Goal: Task Accomplishment & Management: Manage account settings

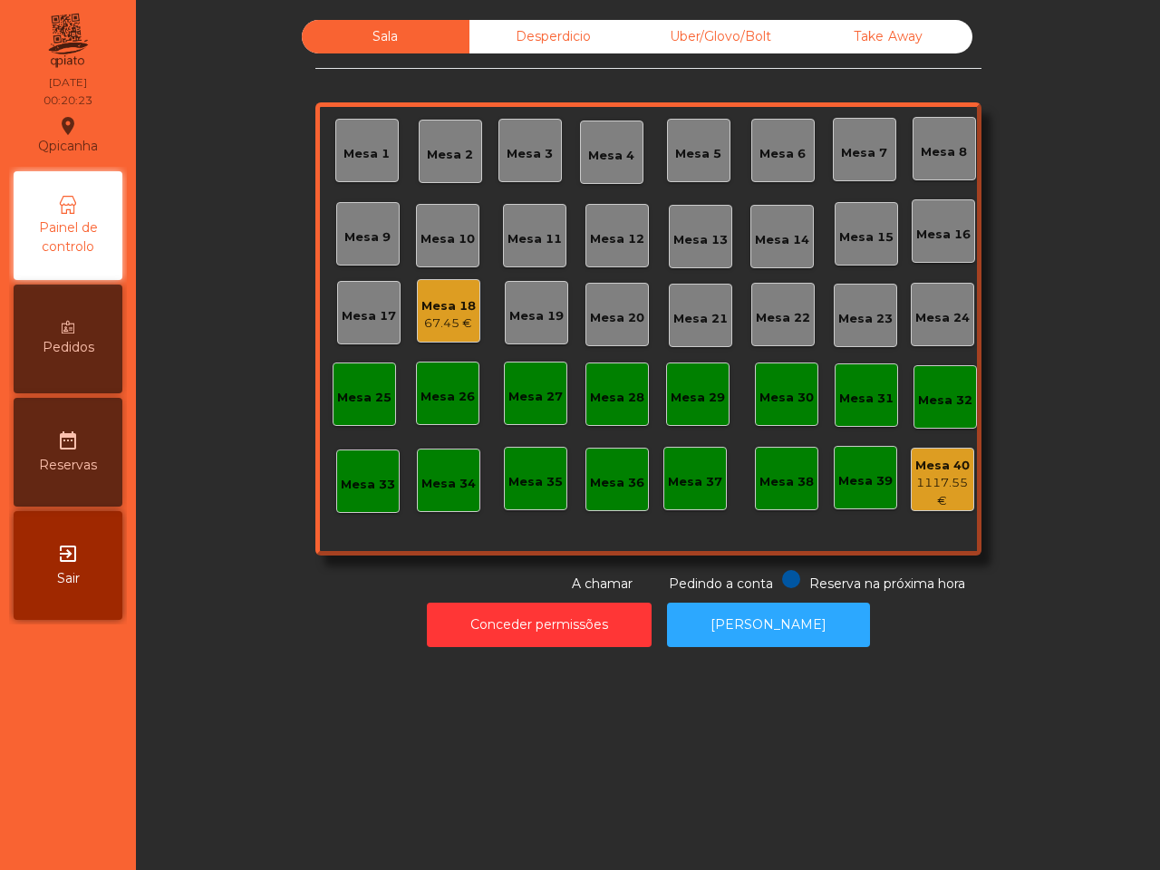
click at [485, 301] on div "Mesa 1 Mesa 2 Mesa 3 Mesa 4 Mesa 5 Mesa 6 Mesa 7 Mesa 8 Mesa 9 [GEOGRAPHIC_DATA…" at bounding box center [648, 328] width 666 height 453
click at [467, 317] on div "Mesa 18 67.45 €" at bounding box center [448, 310] width 63 height 63
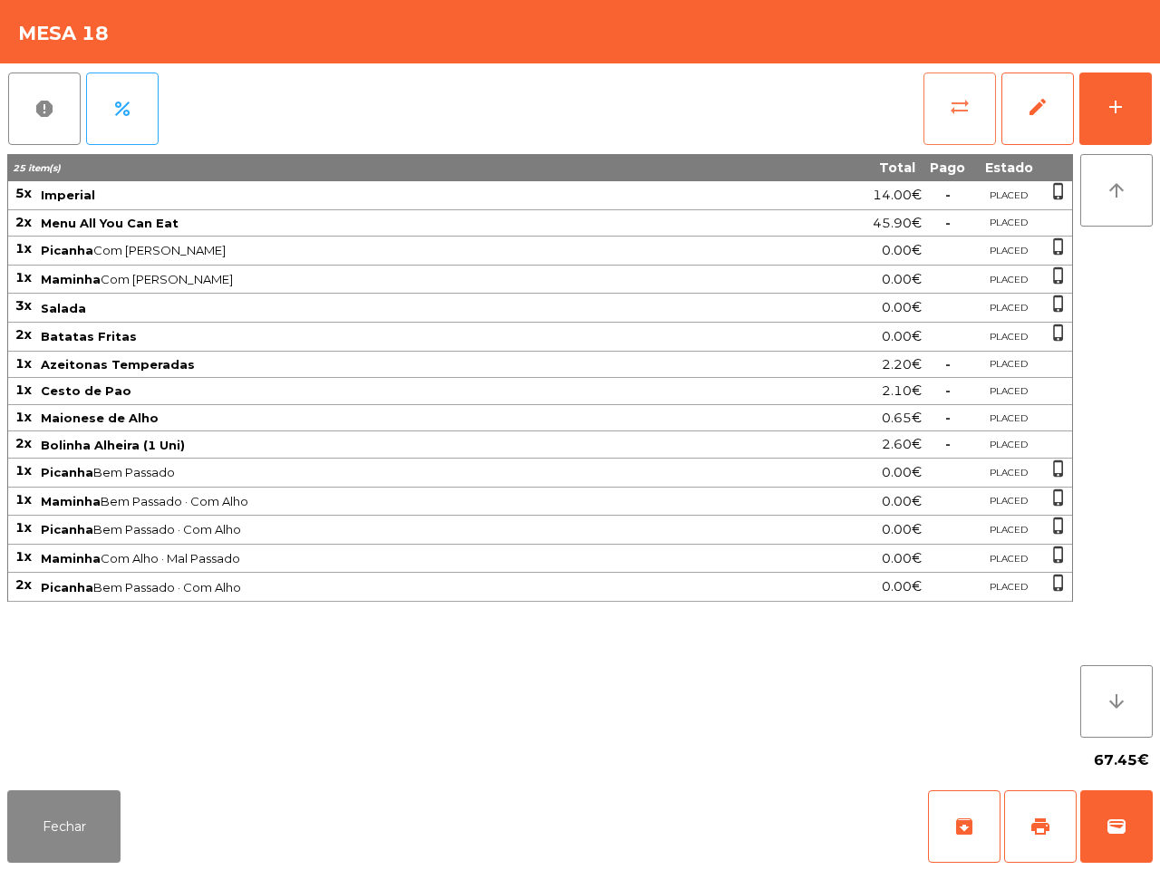
click at [968, 110] on span "sync_alt" at bounding box center [960, 107] width 22 height 22
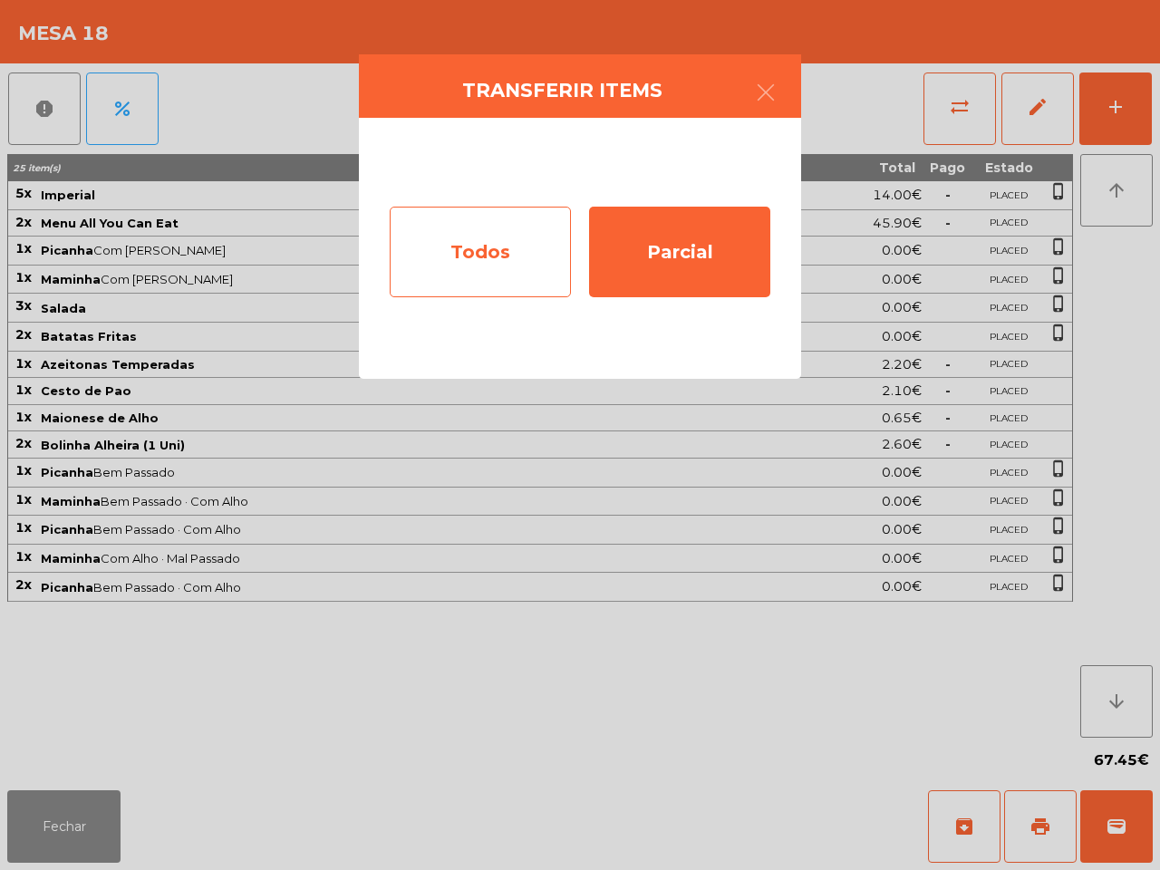
click at [525, 276] on div "Todos" at bounding box center [480, 252] width 181 height 91
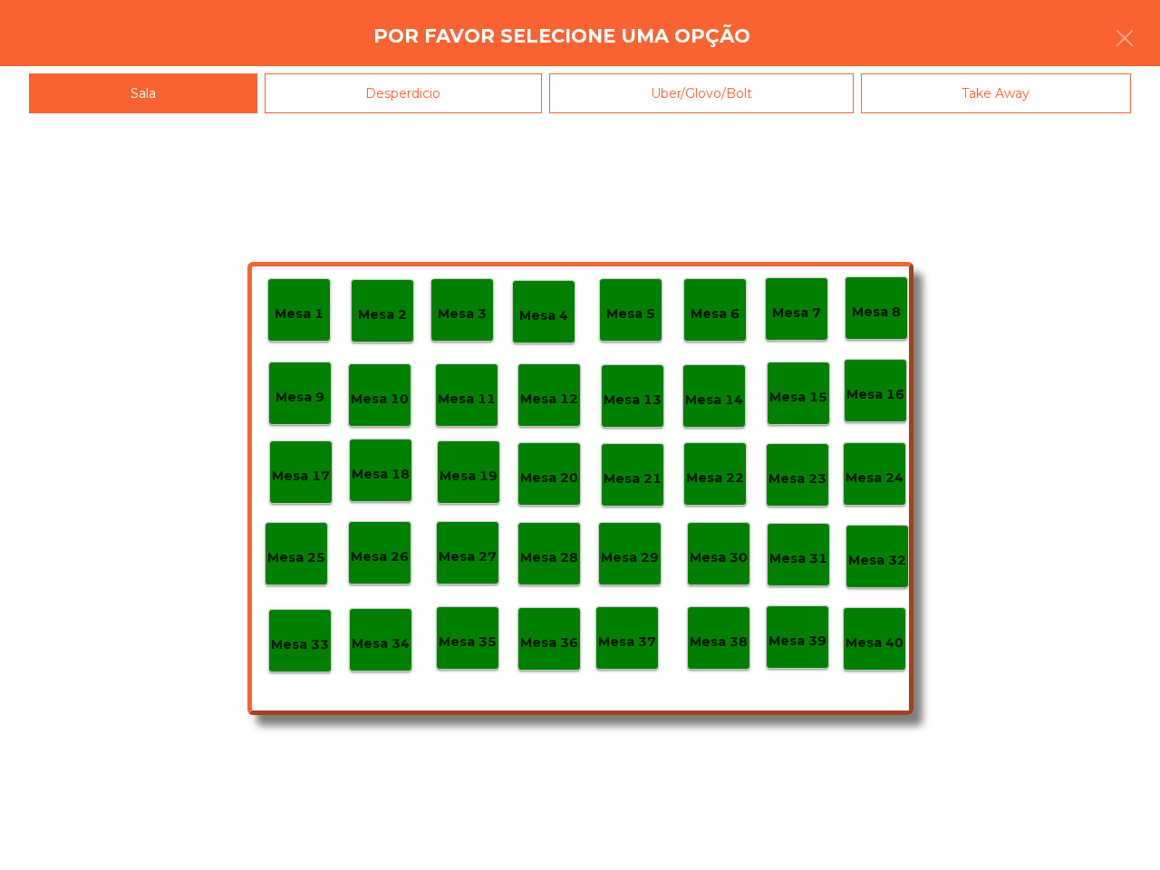
click at [870, 650] on p "Mesa 40" at bounding box center [874, 642] width 58 height 21
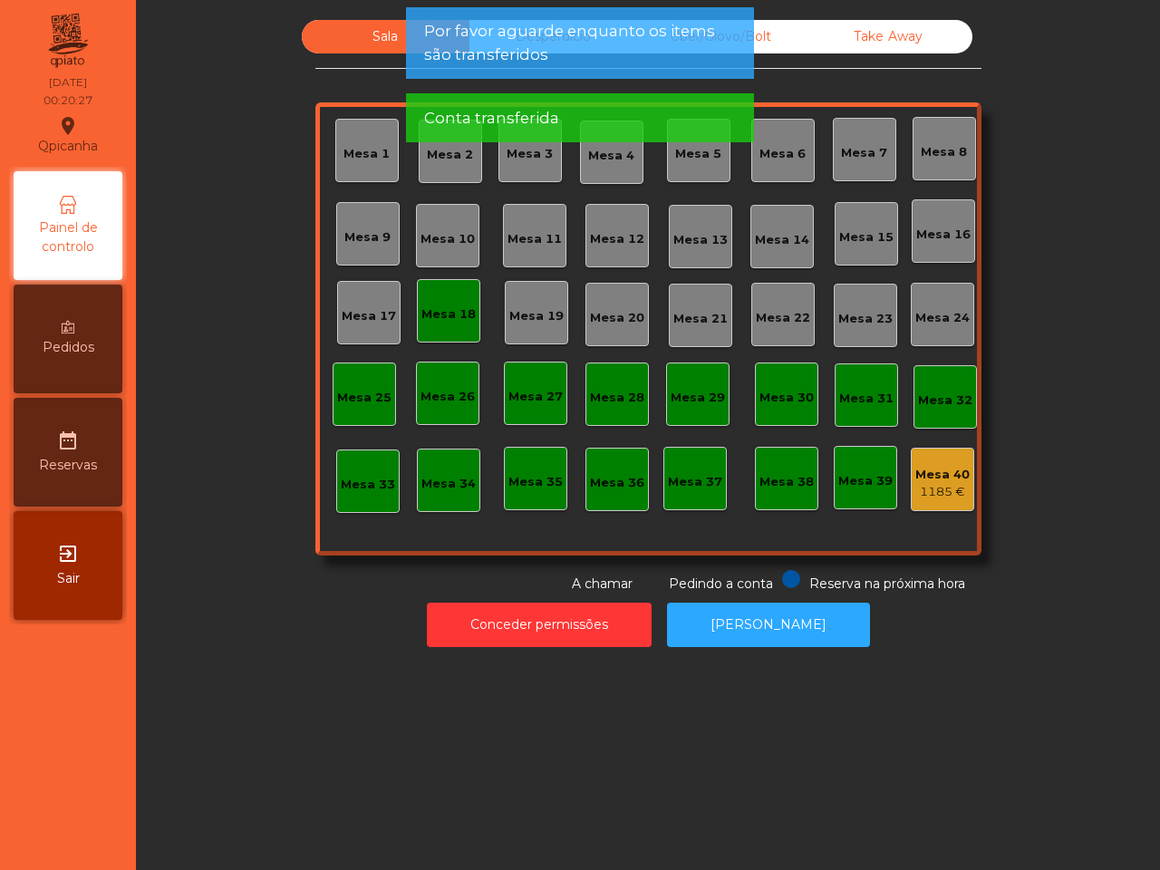
click at [432, 323] on div "Mesa 18" at bounding box center [448, 314] width 54 height 18
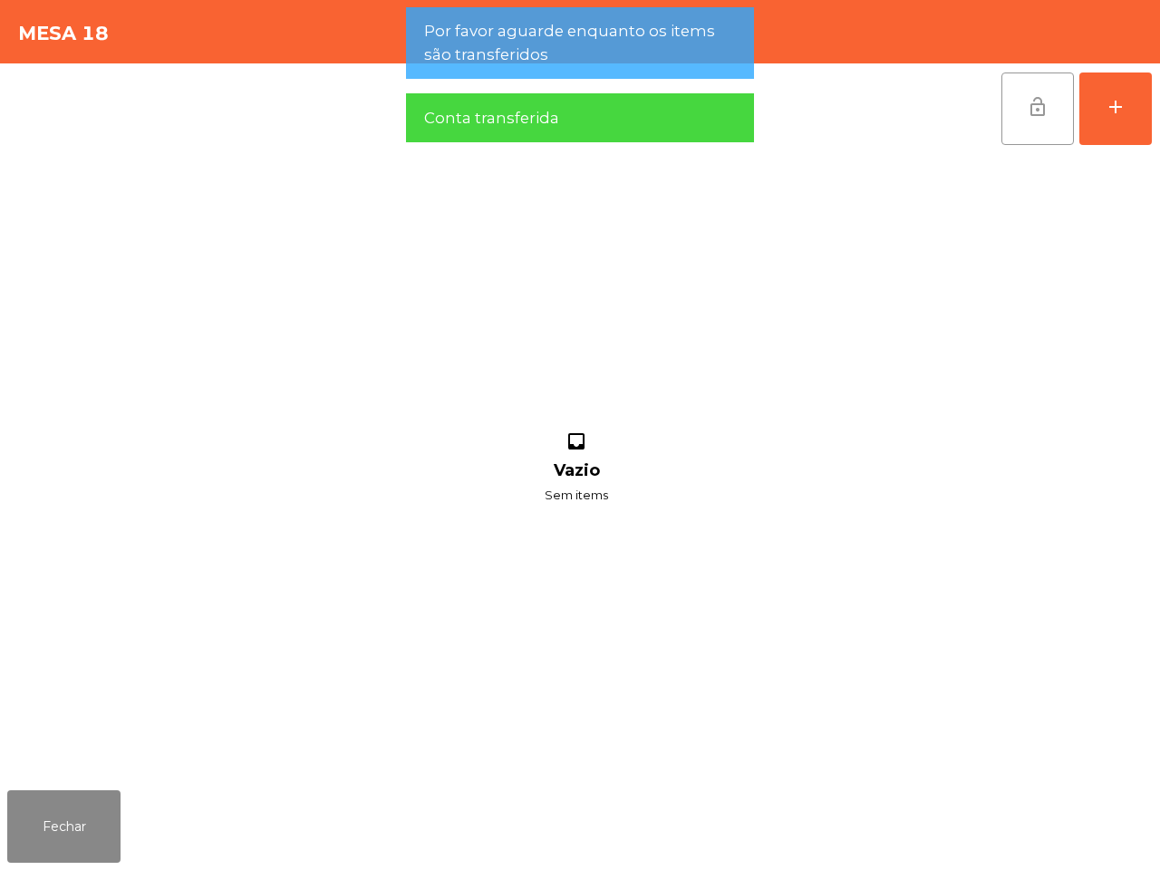
click at [1033, 119] on button "lock_open" at bounding box center [1037, 108] width 72 height 72
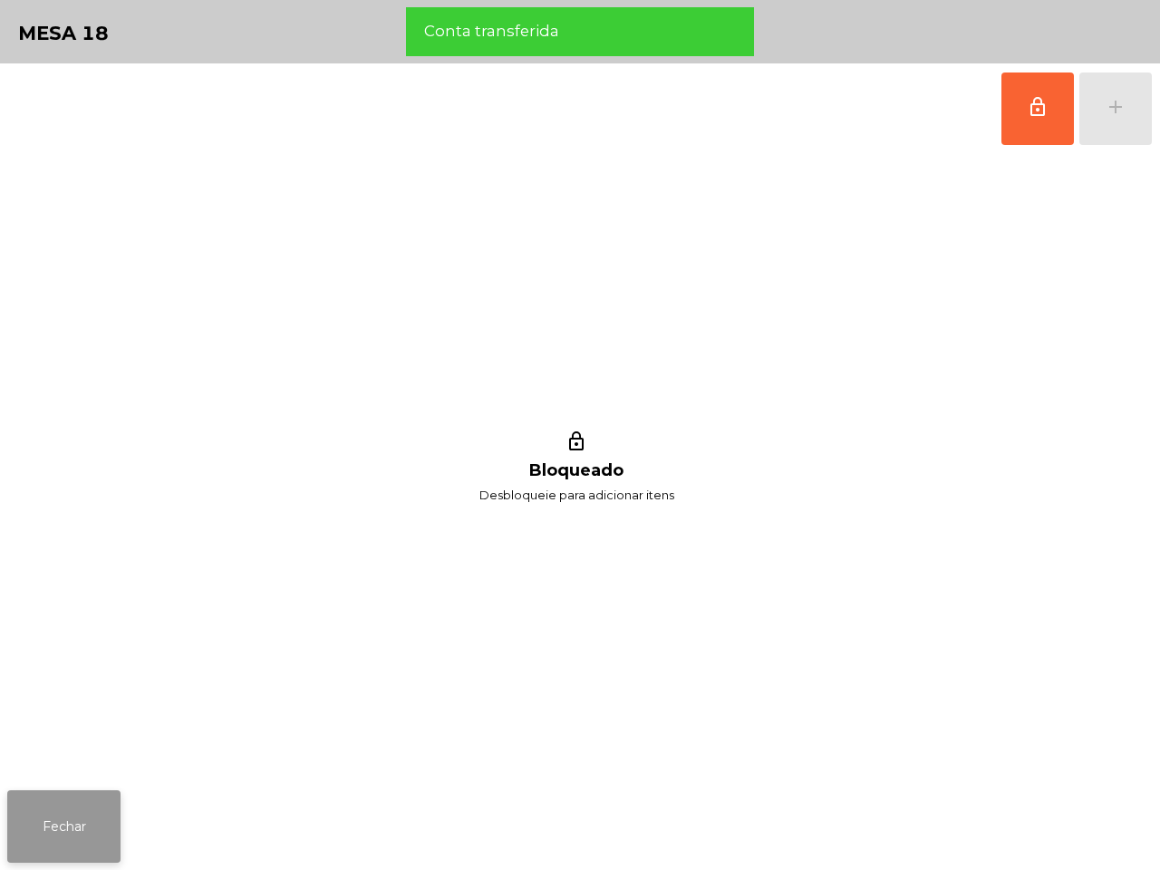
click at [75, 820] on button "Fechar" at bounding box center [63, 826] width 113 height 72
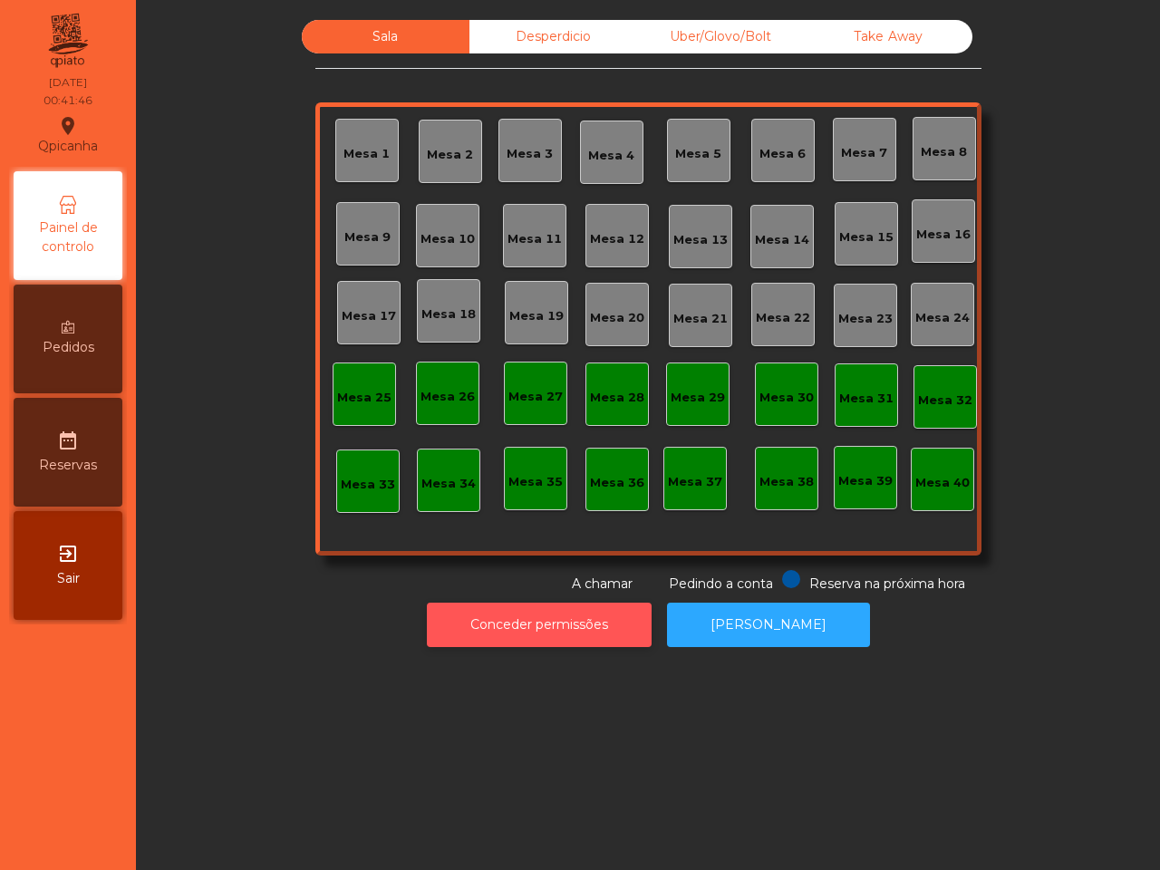
click at [576, 621] on button "Conceder permissões" at bounding box center [539, 624] width 225 height 44
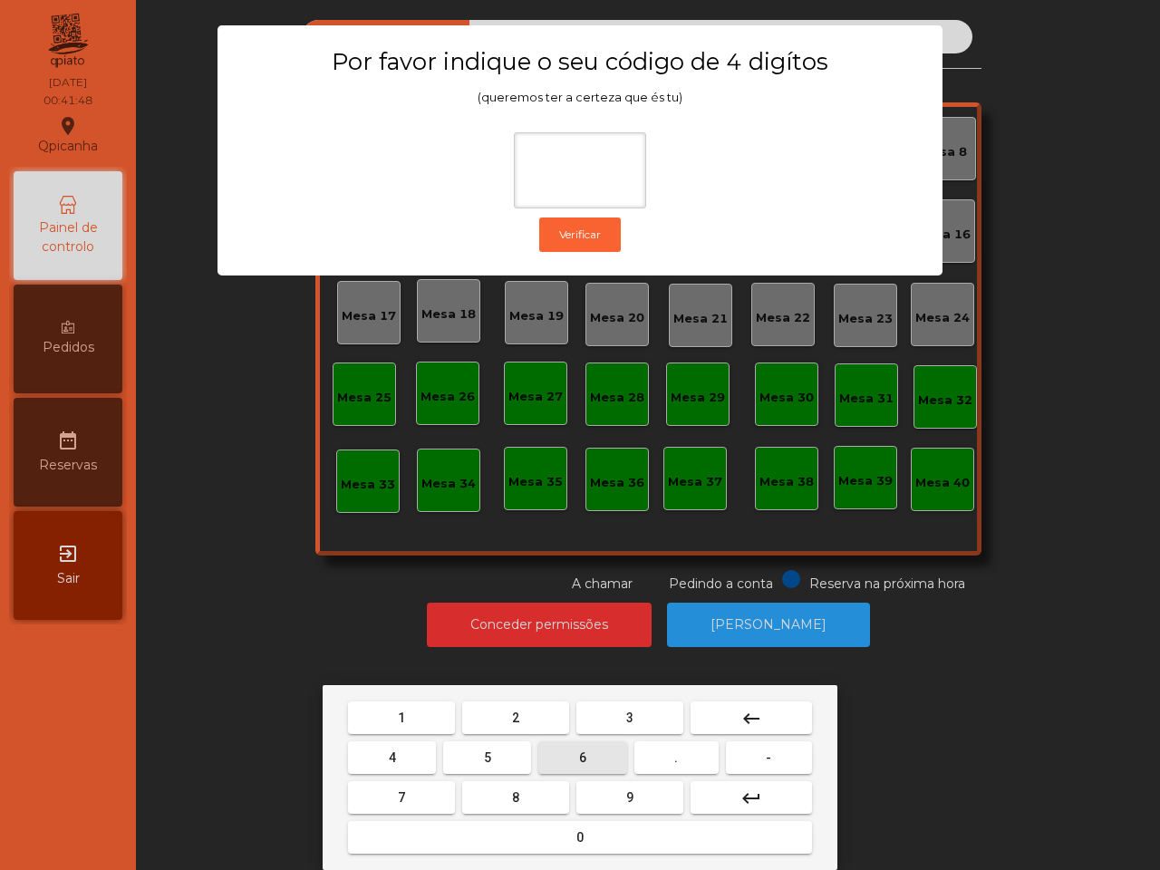
click at [576, 754] on button "6" at bounding box center [582, 757] width 88 height 33
click at [484, 755] on span "5" at bounding box center [487, 757] width 7 height 14
click at [421, 718] on button "1" at bounding box center [401, 717] width 107 height 33
click at [517, 721] on span "2" at bounding box center [515, 717] width 7 height 14
type input "****"
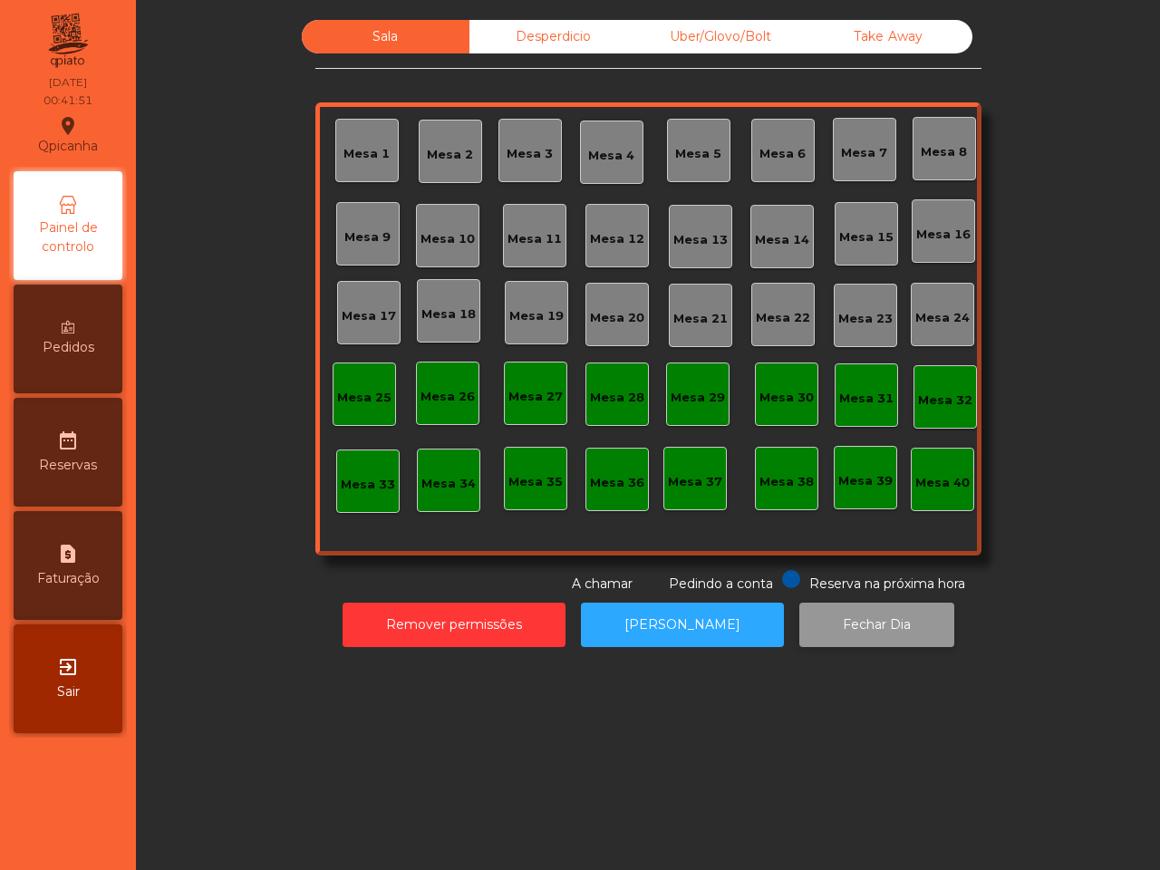
click at [849, 621] on button "Fechar Dia" at bounding box center [876, 624] width 155 height 44
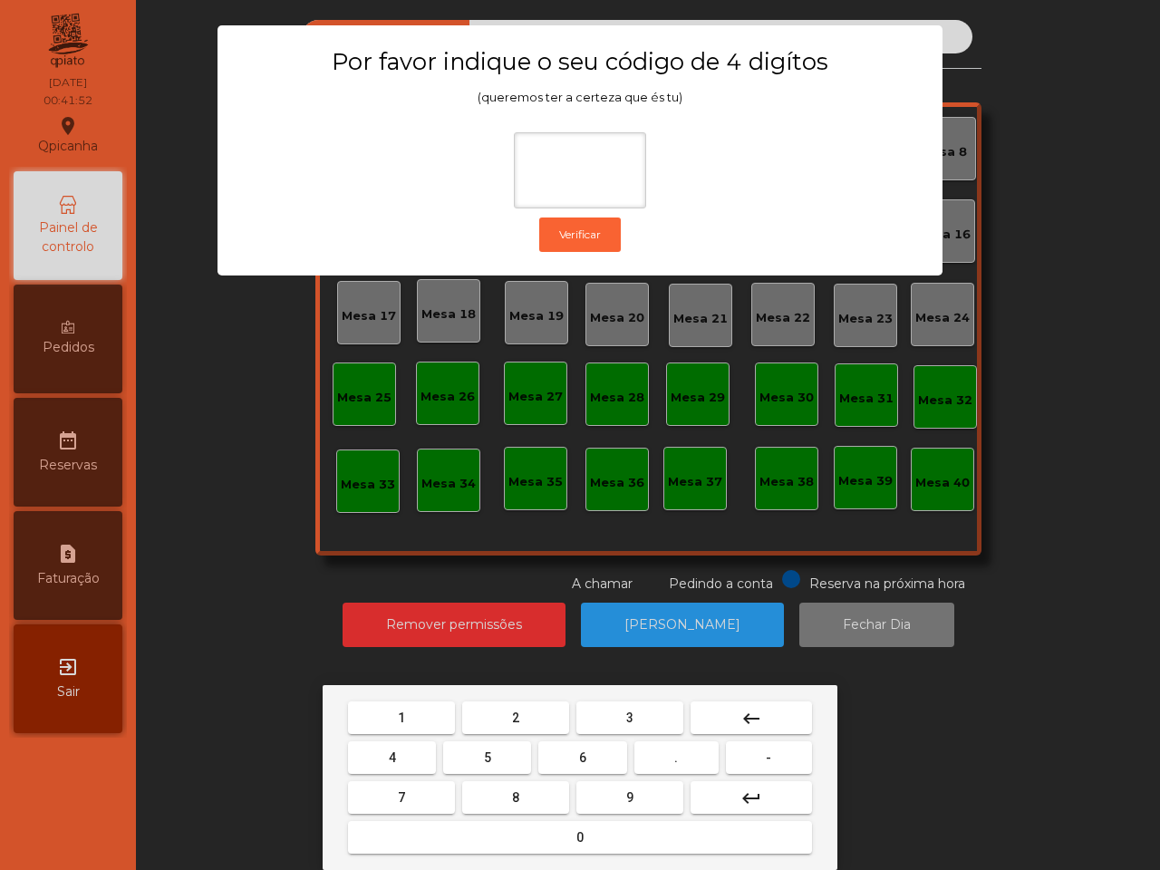
click at [585, 755] on span "6" at bounding box center [582, 757] width 7 height 14
click at [469, 753] on button "5" at bounding box center [487, 757] width 88 height 33
click at [429, 713] on button "1" at bounding box center [401, 717] width 107 height 33
click at [528, 717] on button "2" at bounding box center [515, 717] width 107 height 33
type input "****"
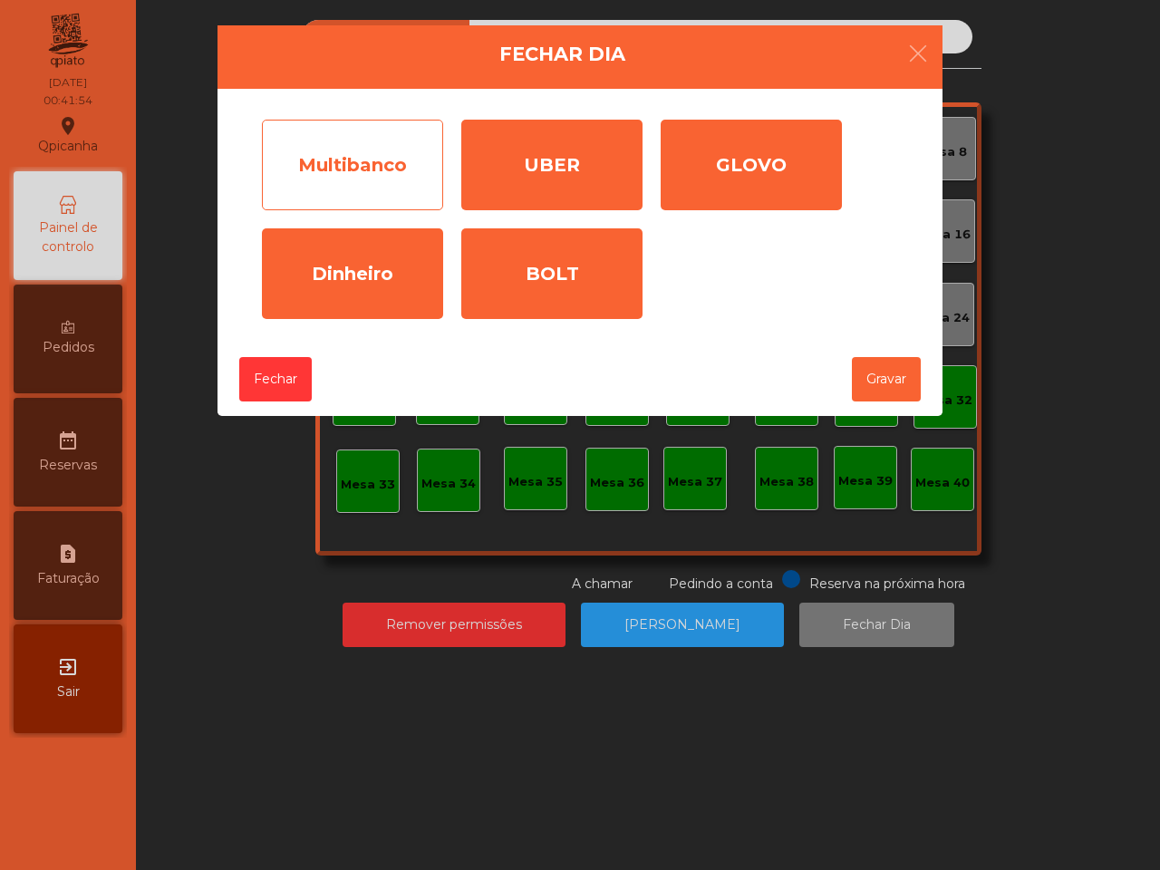
click at [400, 178] on div "Multibanco" at bounding box center [352, 165] width 181 height 91
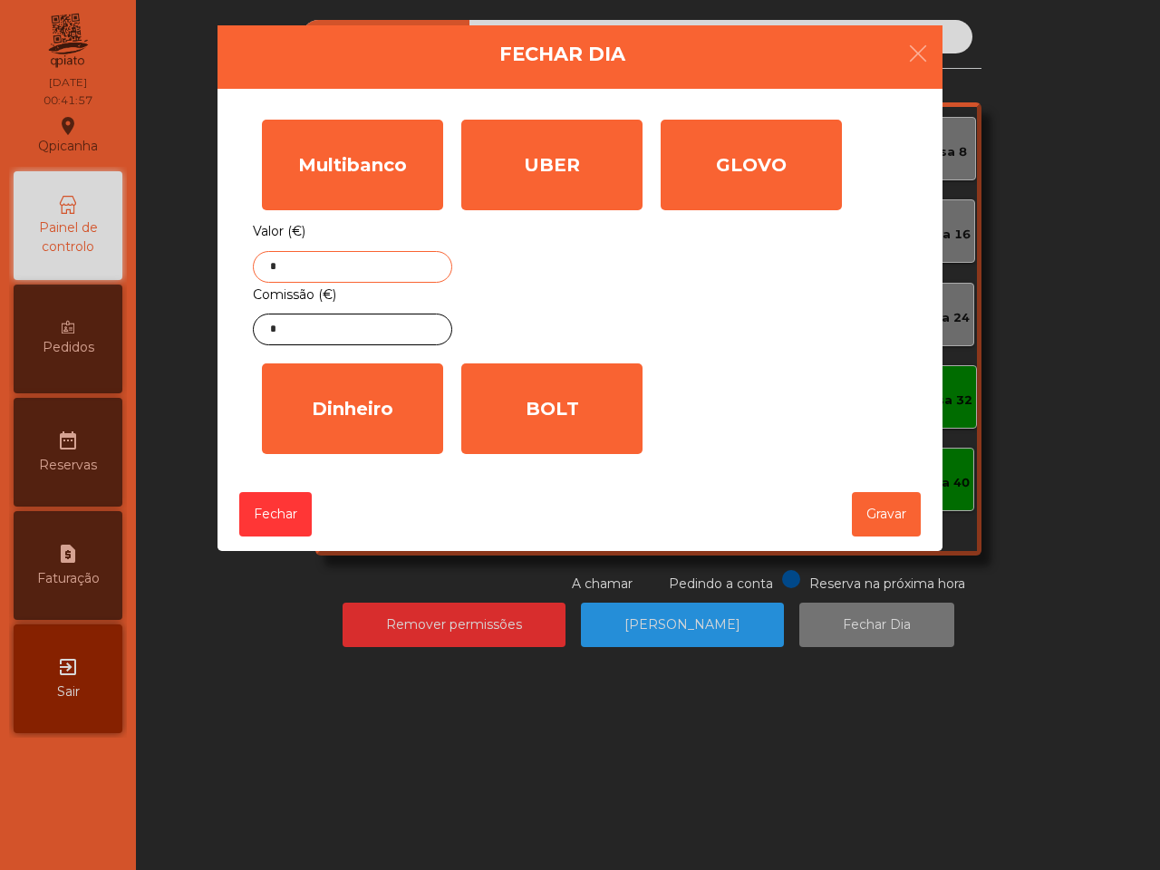
click at [338, 256] on input "*" at bounding box center [352, 267] width 199 height 32
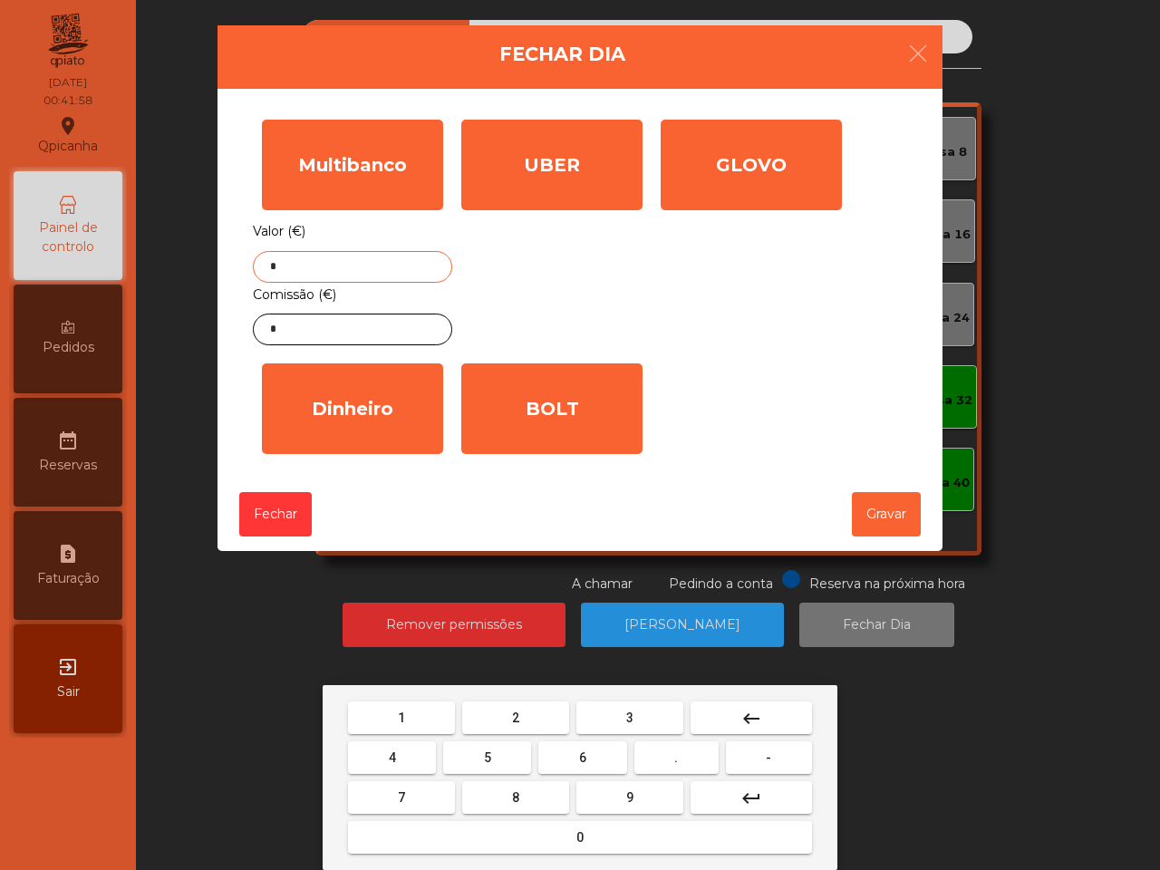
click at [405, 713] on button "1" at bounding box center [401, 717] width 107 height 33
click at [584, 754] on span "6" at bounding box center [582, 757] width 7 height 14
click at [535, 794] on button "8" at bounding box center [515, 797] width 107 height 33
click at [430, 798] on button "7" at bounding box center [401, 797] width 107 height 33
click at [660, 755] on button "." at bounding box center [676, 757] width 84 height 33
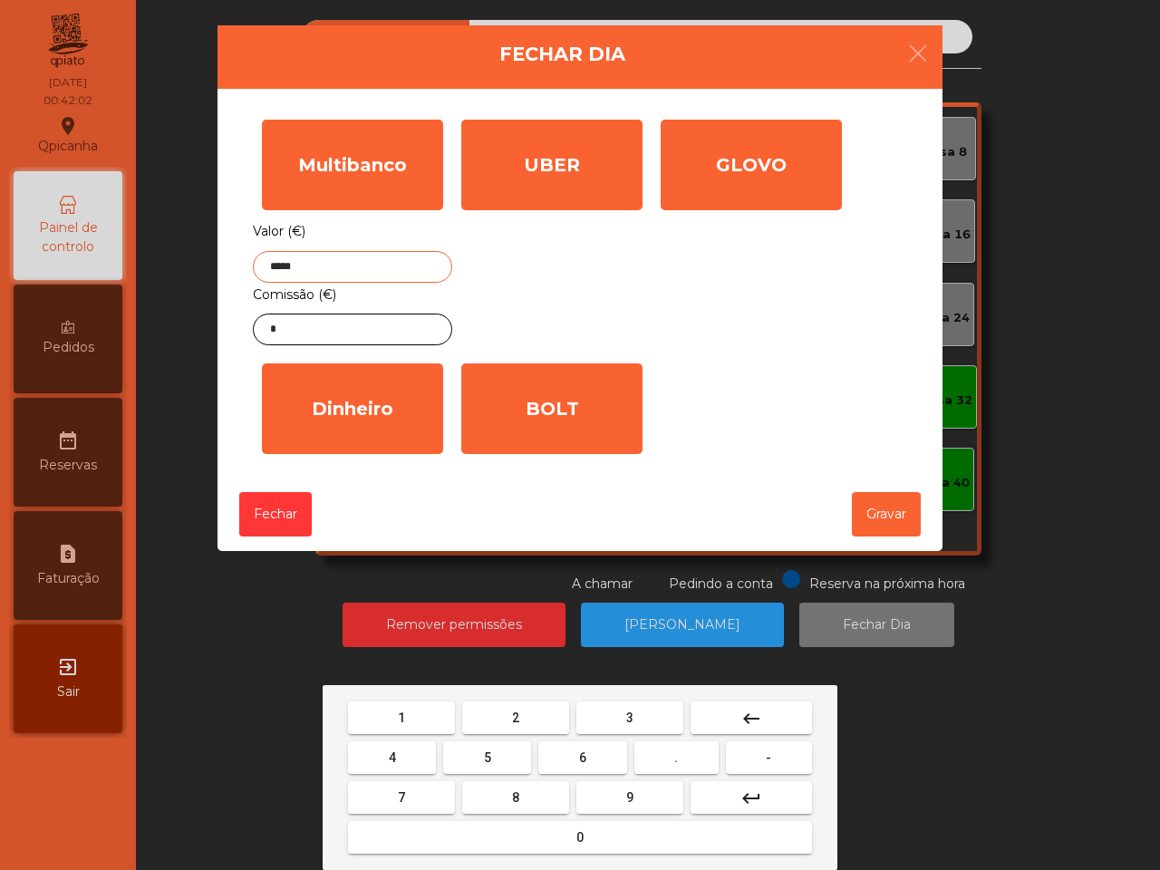
click at [628, 714] on span "3" at bounding box center [629, 717] width 7 height 14
type input "******"
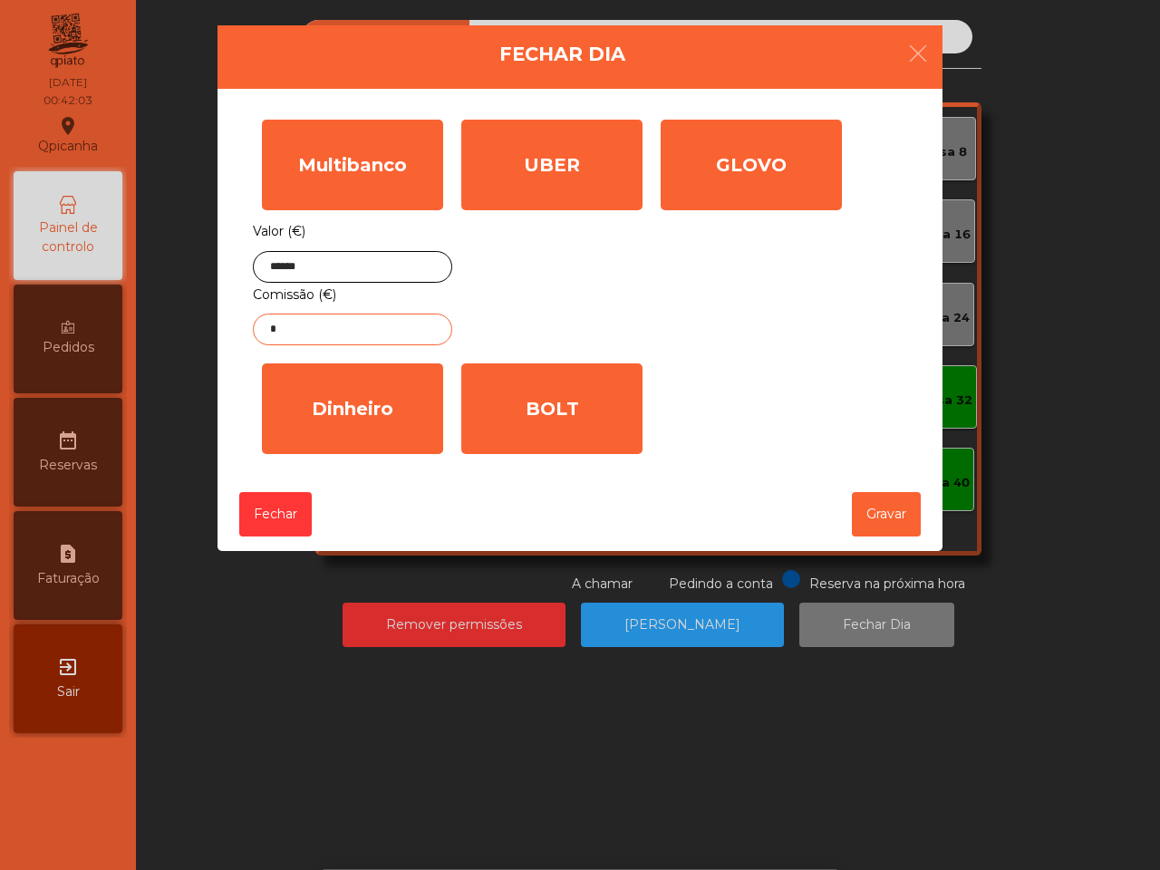
click at [372, 328] on input "*" at bounding box center [352, 329] width 199 height 32
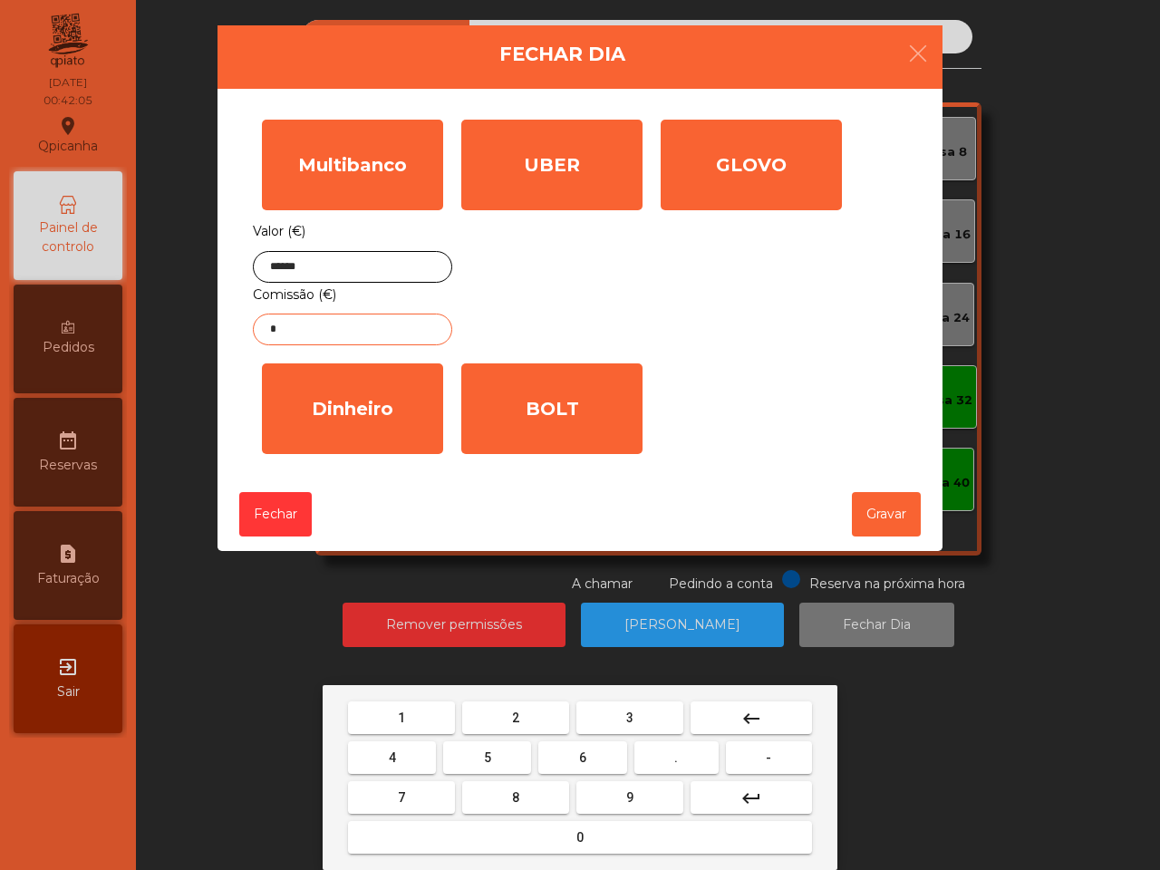
click at [612, 708] on button "3" at bounding box center [629, 717] width 107 height 33
click at [671, 756] on button "." at bounding box center [676, 757] width 84 height 33
click at [580, 755] on span "6" at bounding box center [582, 757] width 7 height 14
click at [631, 795] on span "9" at bounding box center [629, 797] width 7 height 14
type input "****"
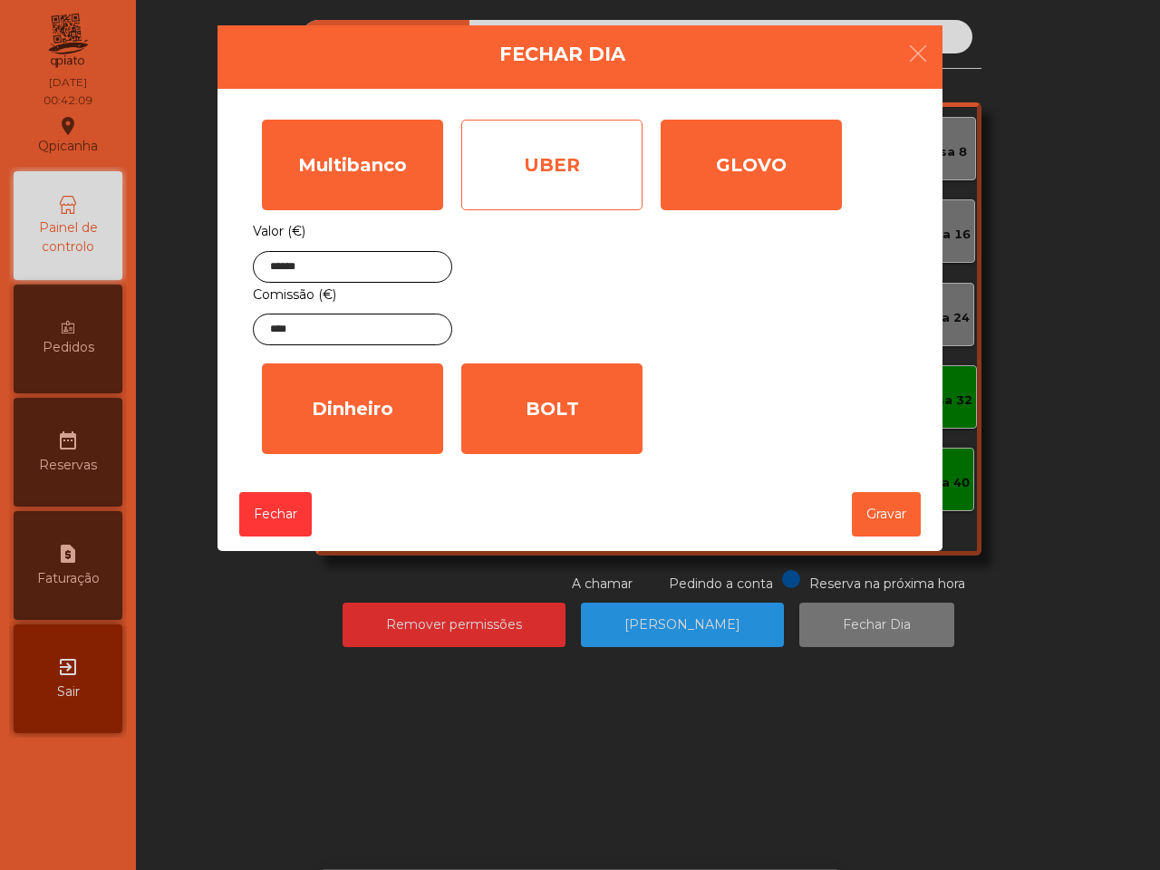
click at [563, 174] on div "UBER" at bounding box center [551, 165] width 181 height 91
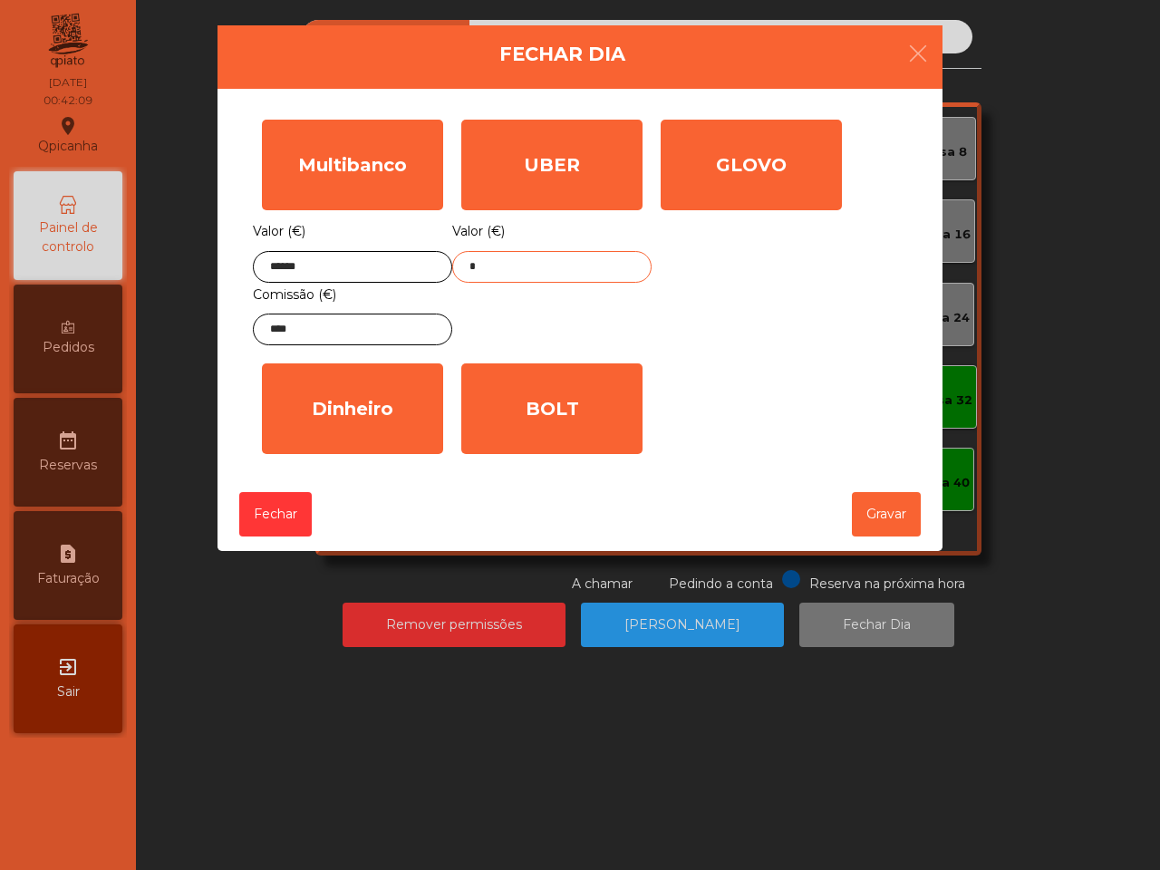
click at [527, 260] on input "*" at bounding box center [551, 267] width 199 height 32
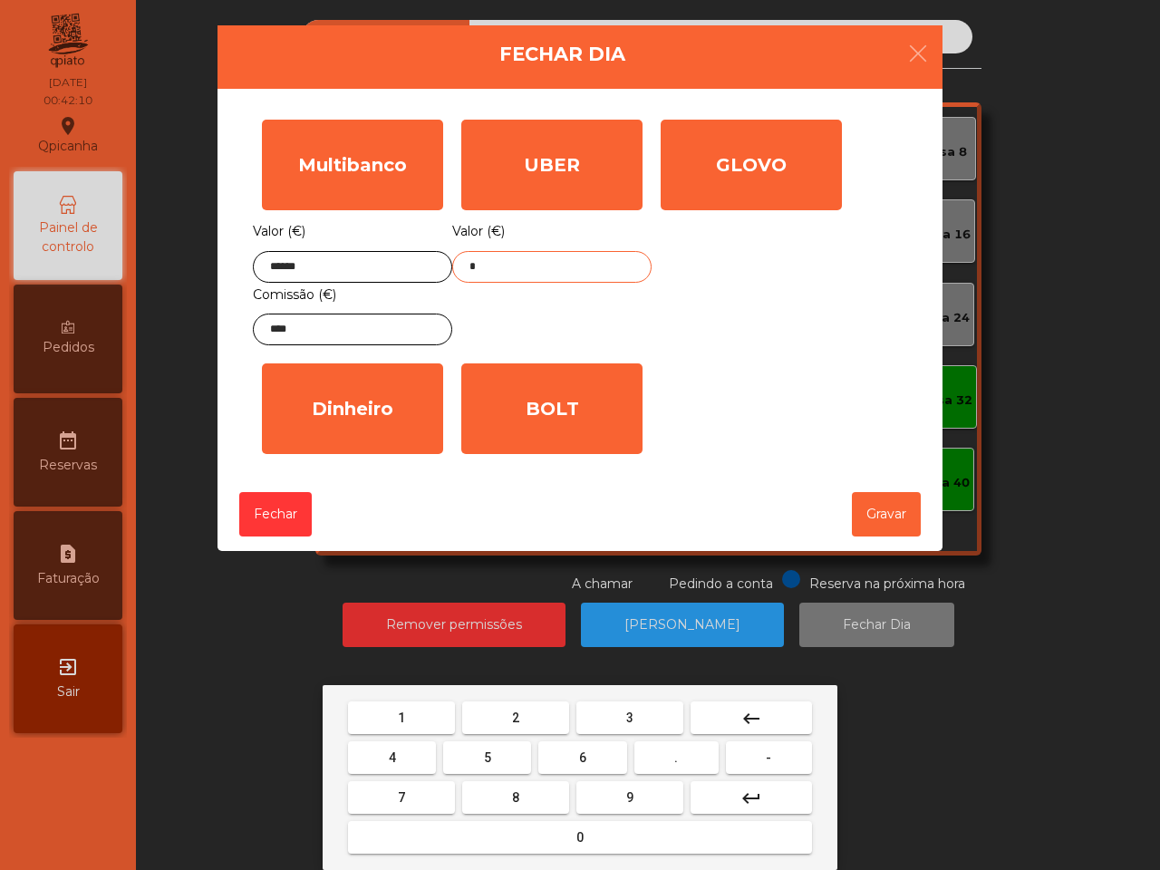
click at [524, 720] on button "2" at bounding box center [515, 717] width 107 height 33
click at [580, 756] on span "6" at bounding box center [582, 757] width 7 height 14
click at [679, 750] on button "." at bounding box center [676, 757] width 84 height 33
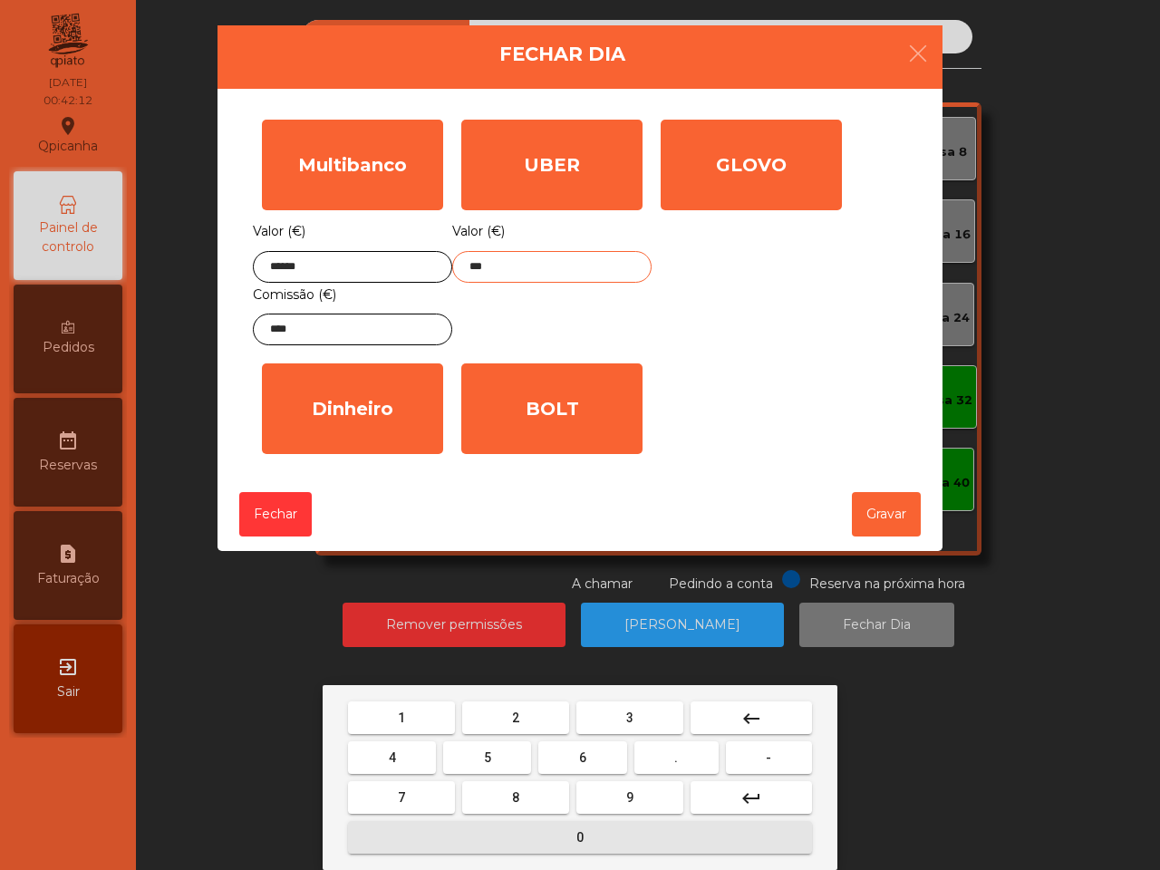
drag, startPoint x: 516, startPoint y: 836, endPoint x: 445, endPoint y: 780, distance: 91.0
click at [519, 836] on button "0" at bounding box center [580, 837] width 464 height 33
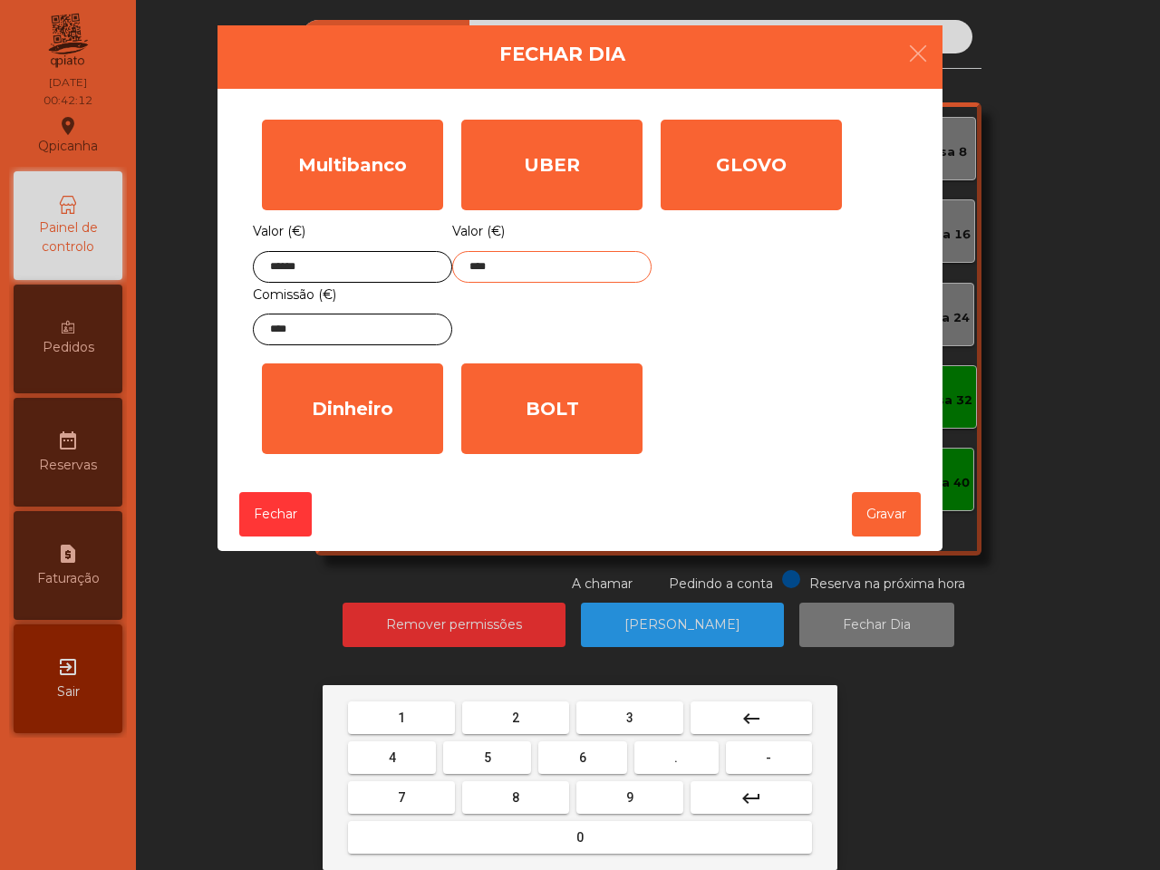
click at [400, 748] on button "4" at bounding box center [392, 757] width 88 height 33
type input "*****"
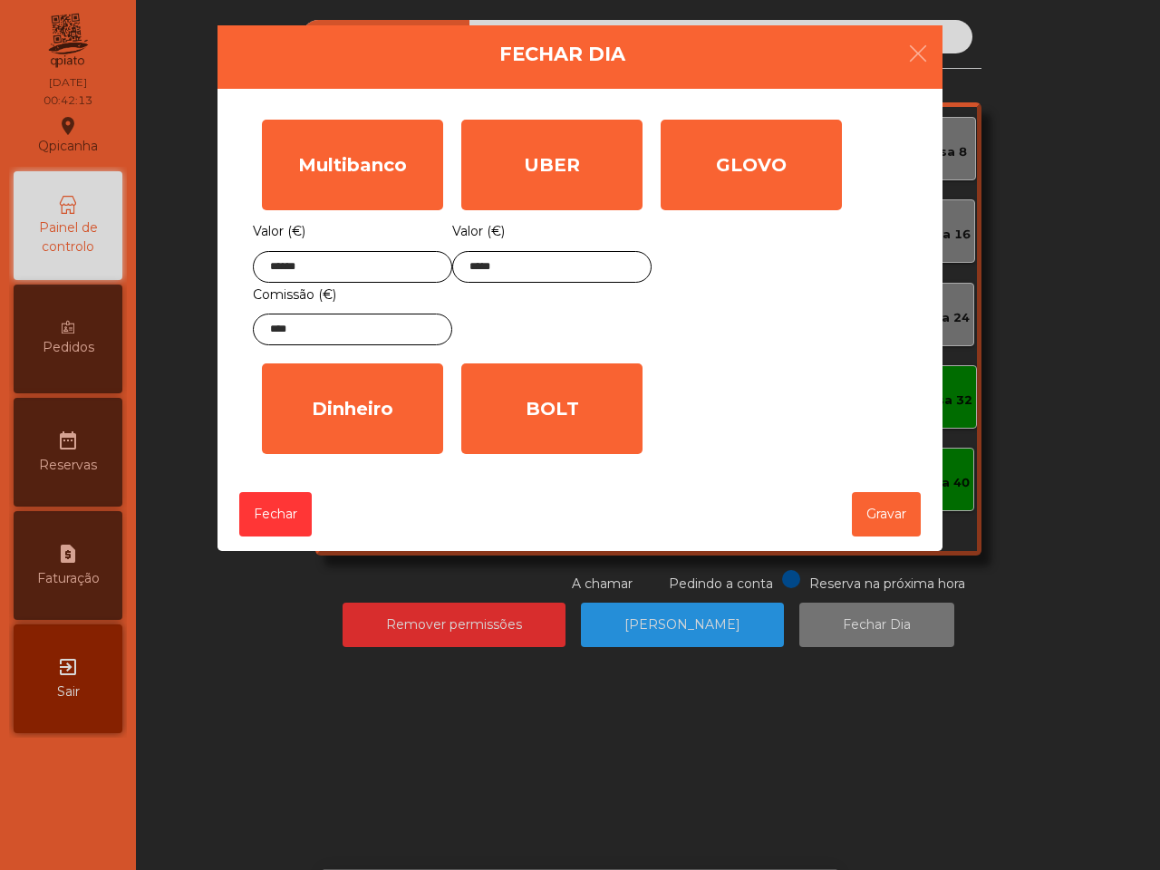
click at [380, 456] on div "[PERSON_NAME] (€) *" at bounding box center [352, 408] width 199 height 109
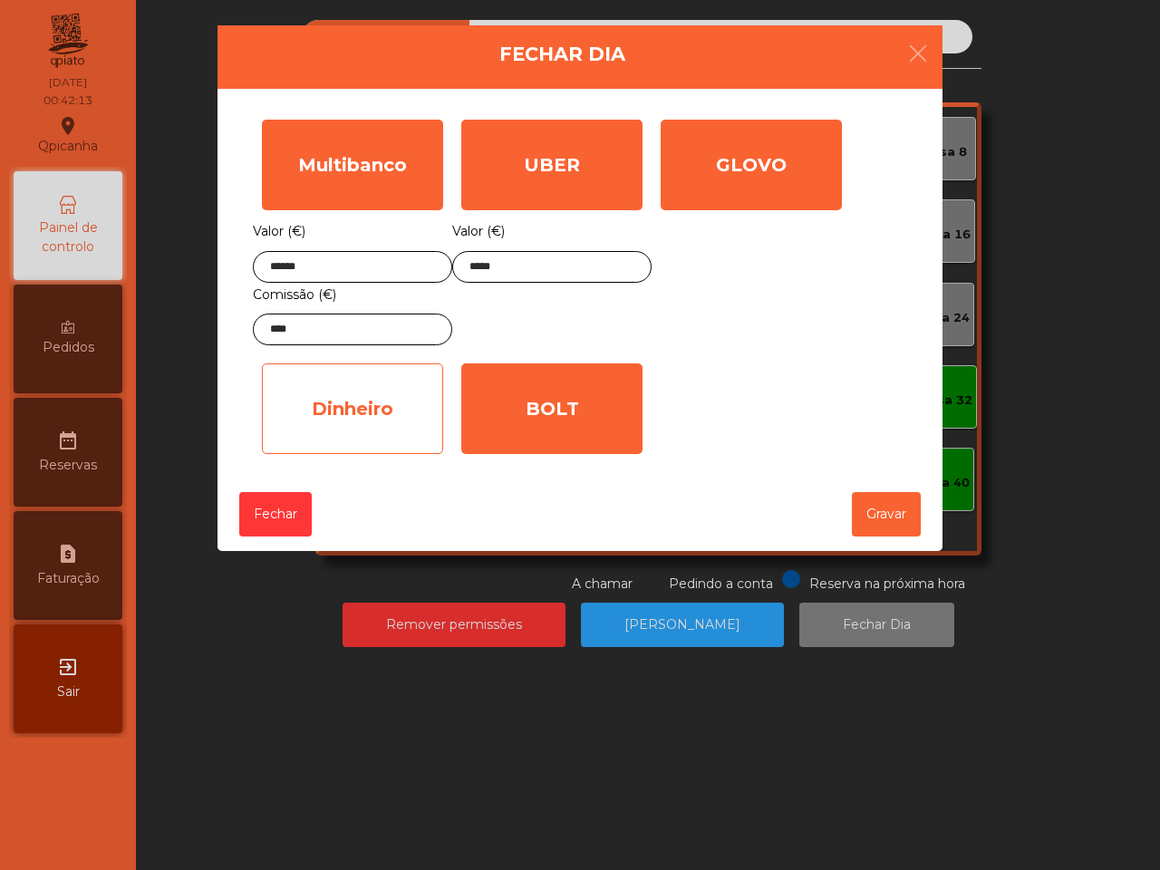
click at [374, 431] on div "Dinheiro" at bounding box center [352, 408] width 181 height 91
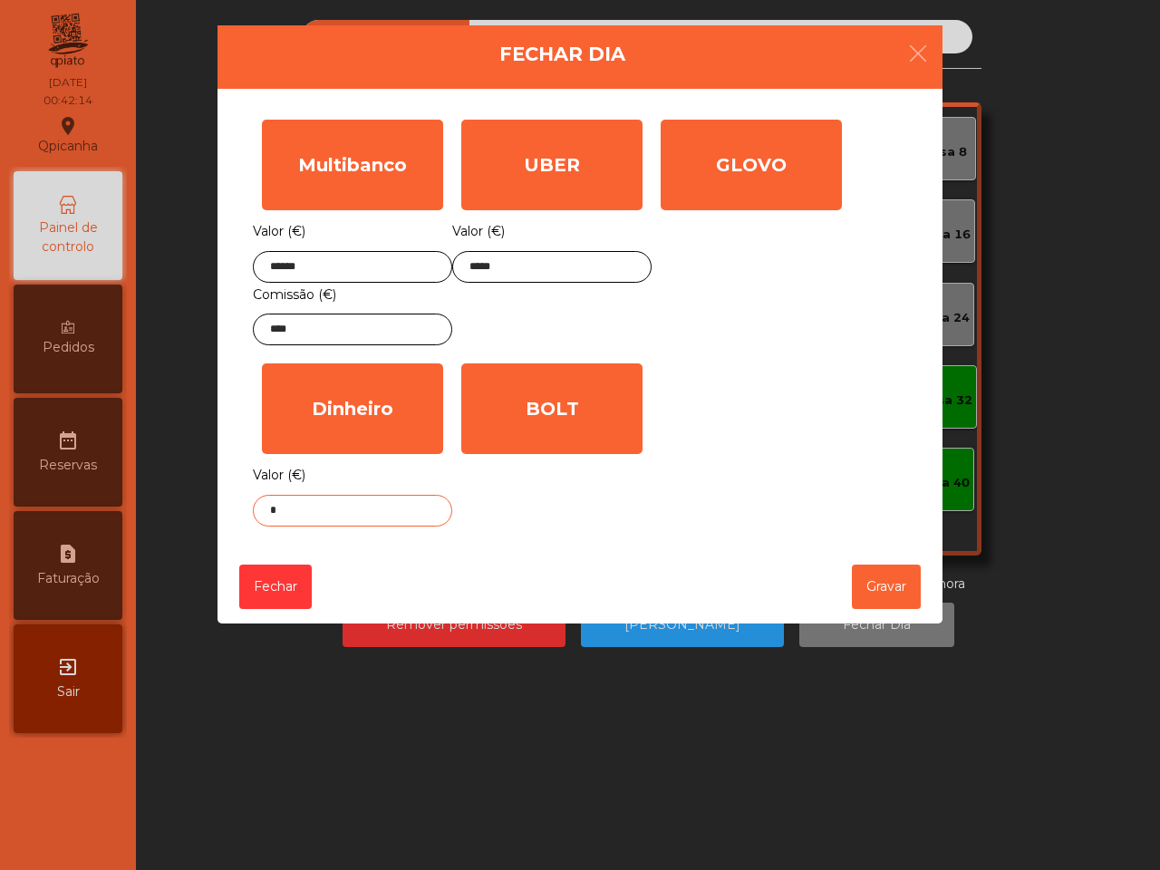
click at [355, 518] on input "*" at bounding box center [352, 511] width 199 height 32
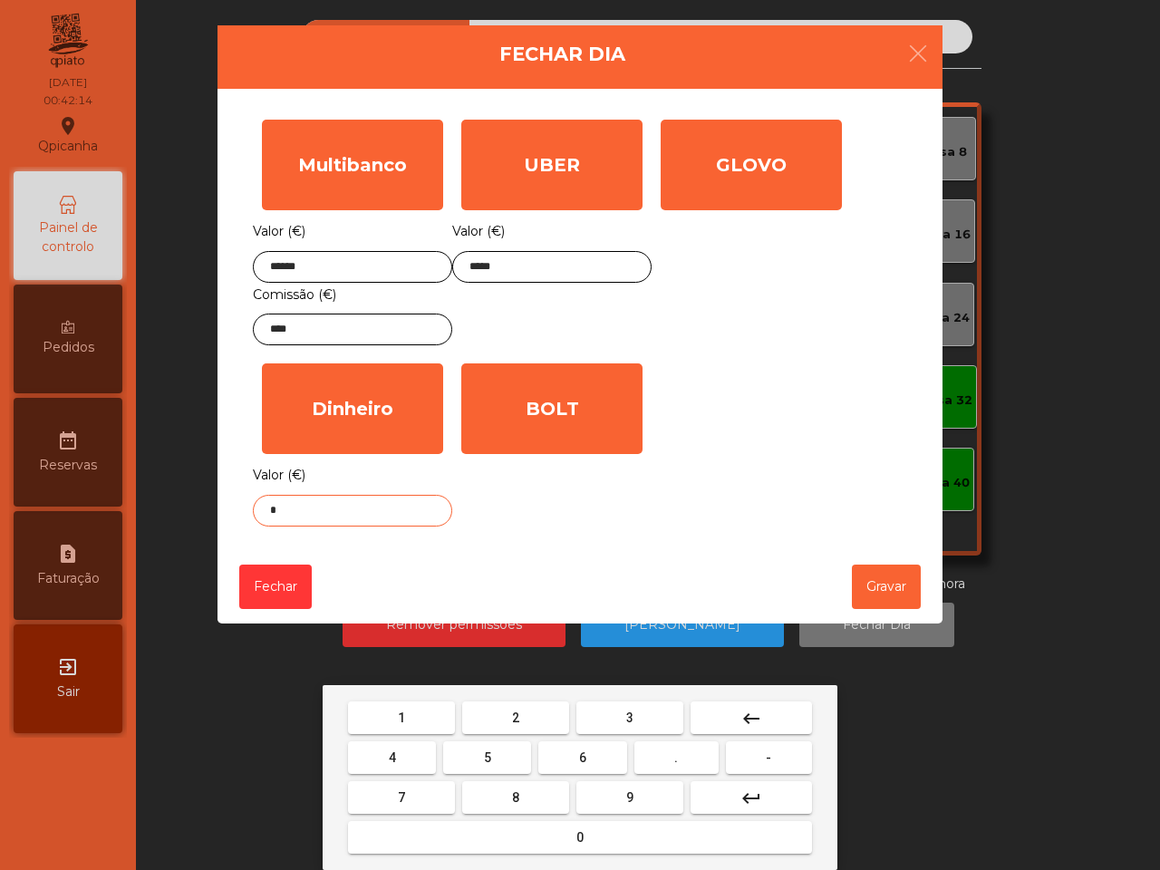
click at [613, 833] on button "0" at bounding box center [580, 837] width 464 height 33
click at [693, 745] on button "." at bounding box center [676, 757] width 84 height 33
click at [496, 708] on button "2" at bounding box center [515, 717] width 107 height 33
drag, startPoint x: 476, startPoint y: 748, endPoint x: 528, endPoint y: 694, distance: 75.6
click at [477, 749] on button "5" at bounding box center [487, 757] width 88 height 33
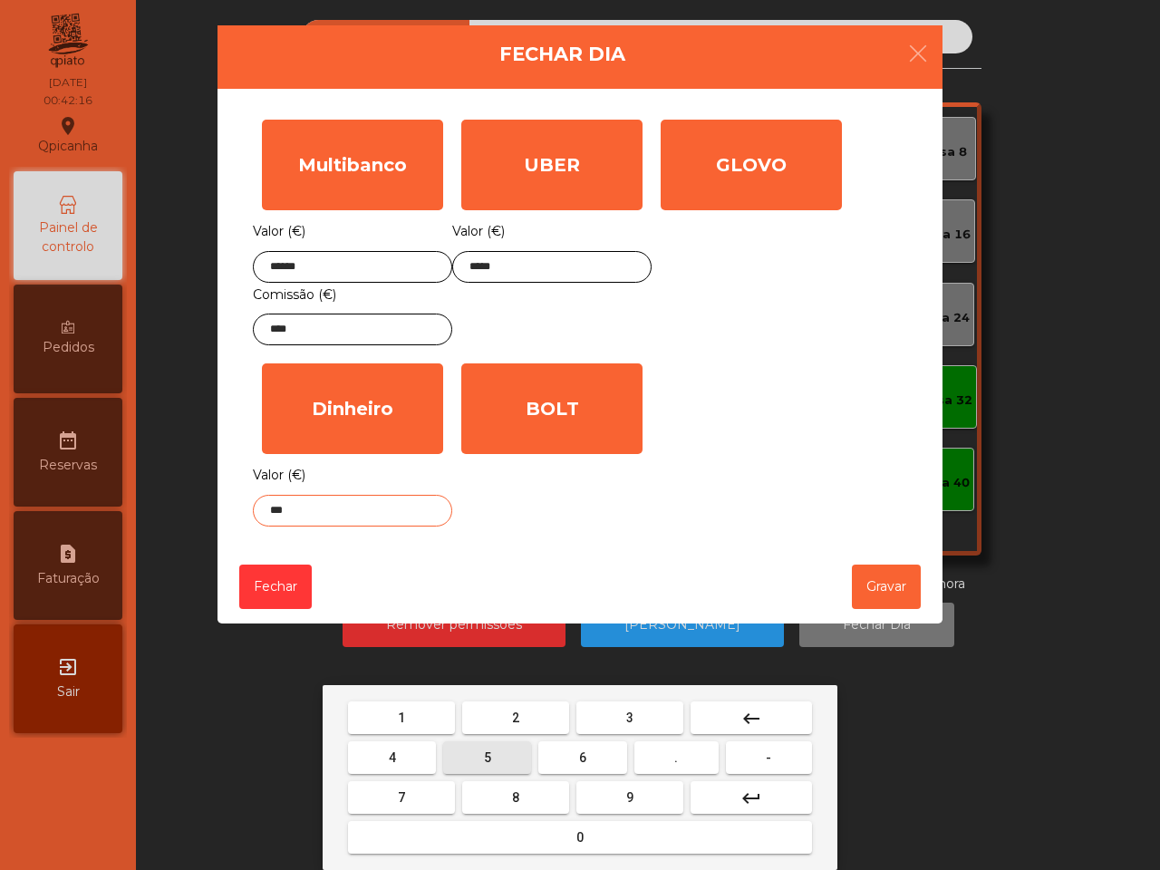
type input "****"
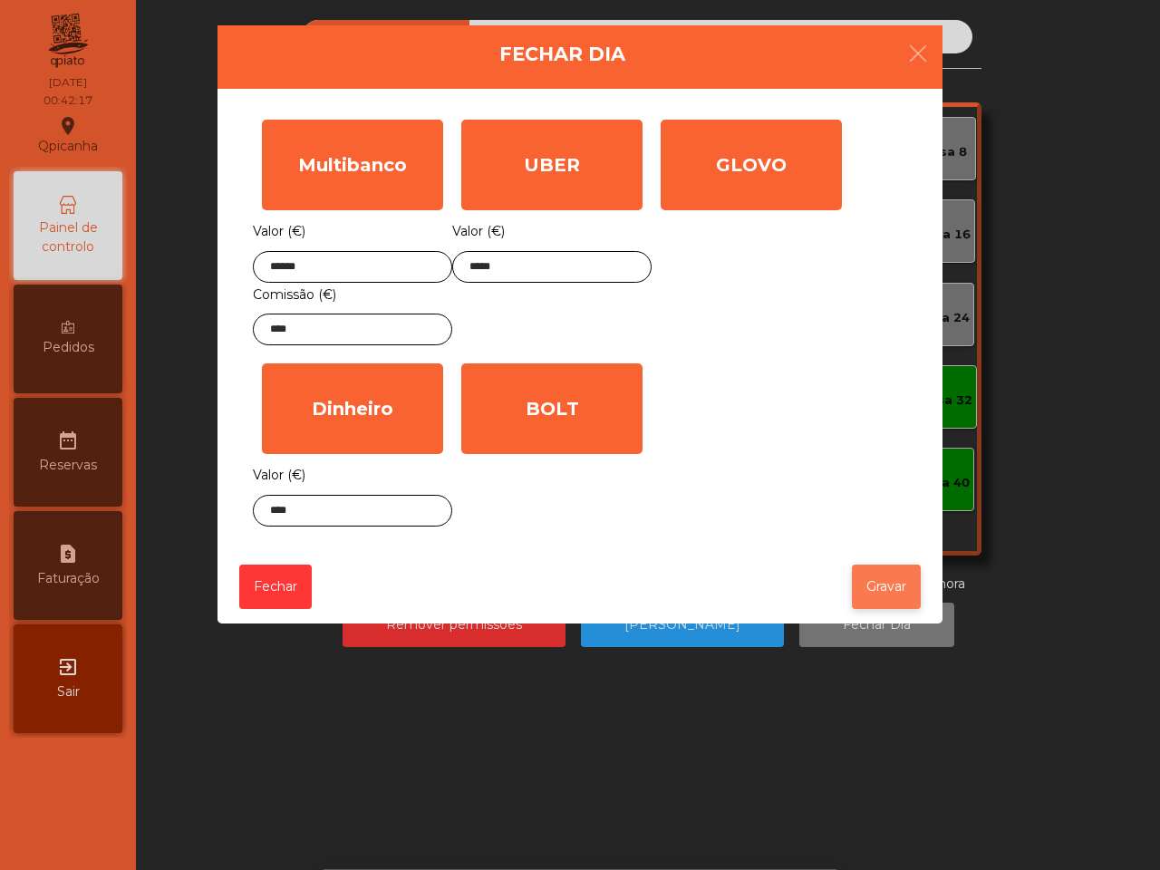
click at [910, 576] on button "Gravar" at bounding box center [886, 586] width 69 height 44
